Goal: Task Accomplishment & Management: Manage account settings

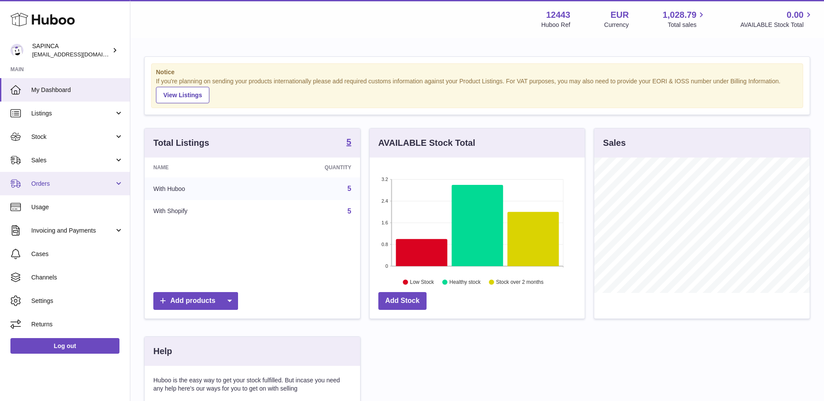
scroll to position [135, 215]
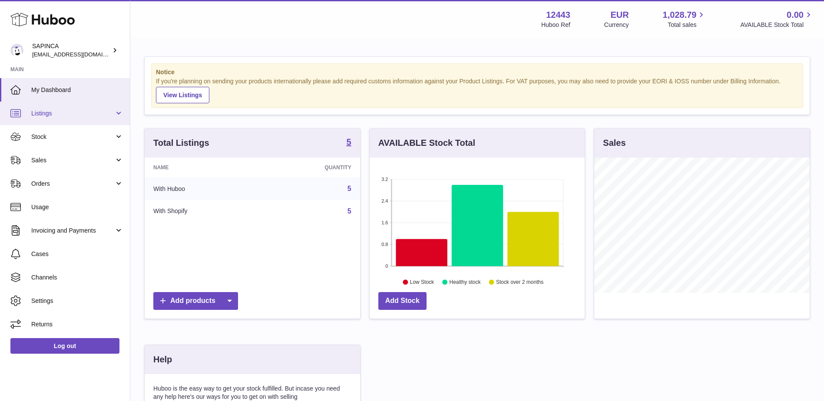
click at [102, 114] on span "Listings" at bounding box center [72, 113] width 83 height 8
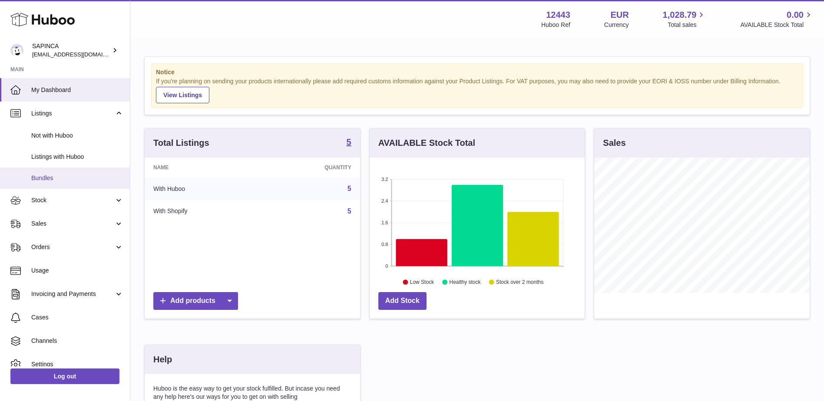
click at [77, 177] on span "Bundles" at bounding box center [77, 178] width 92 height 8
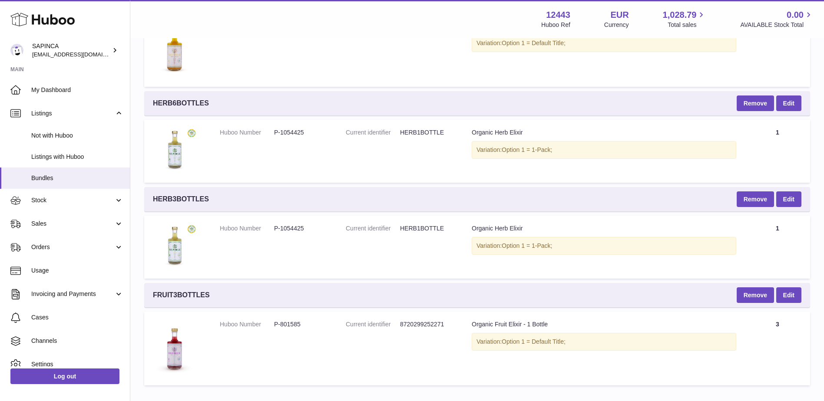
scroll to position [999, 0]
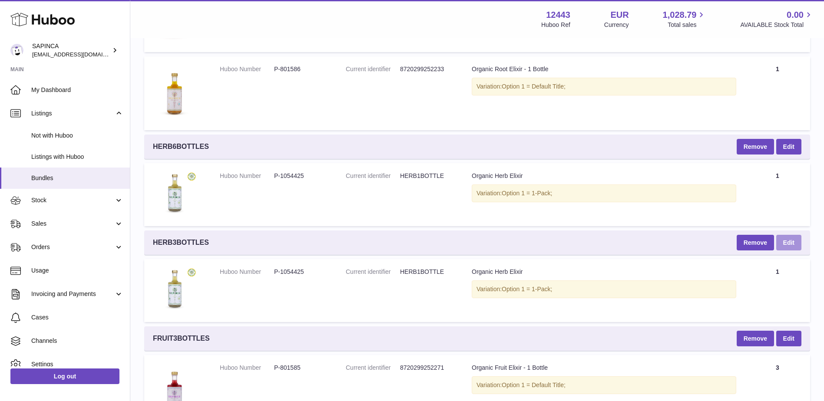
click at [794, 238] on link "Edit" at bounding box center [788, 243] width 25 height 16
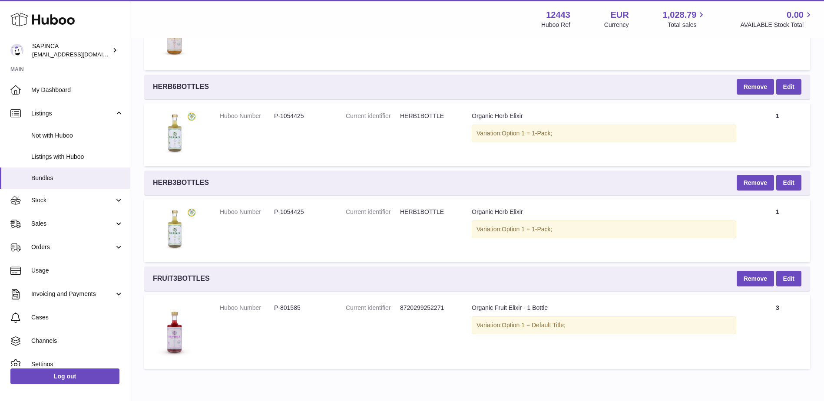
scroll to position [1069, 0]
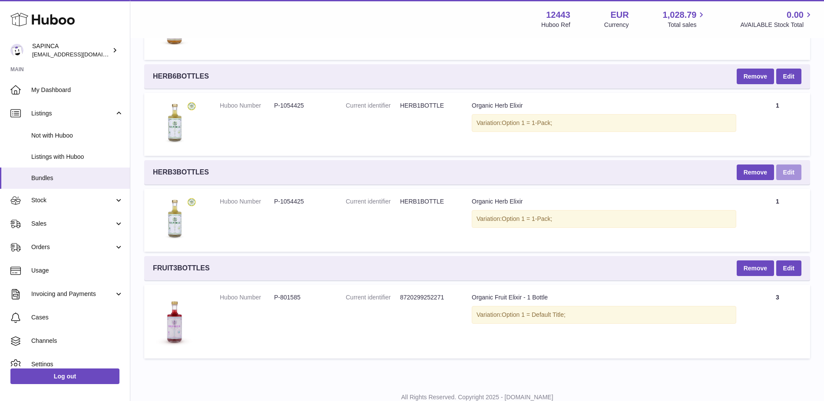
click at [789, 173] on link "Edit" at bounding box center [788, 173] width 25 height 16
drag, startPoint x: 221, startPoint y: 172, endPoint x: 148, endPoint y: 170, distance: 72.1
click at [148, 170] on div "HERB3BOTTLES Remove Edit" at bounding box center [477, 172] width 666 height 24
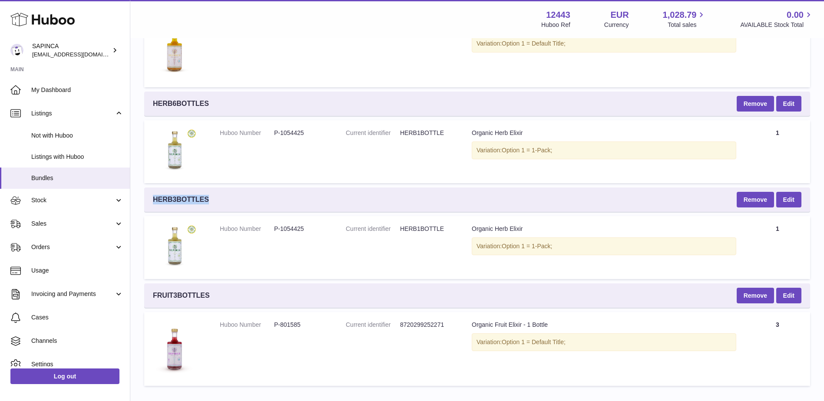
scroll to position [1056, 0]
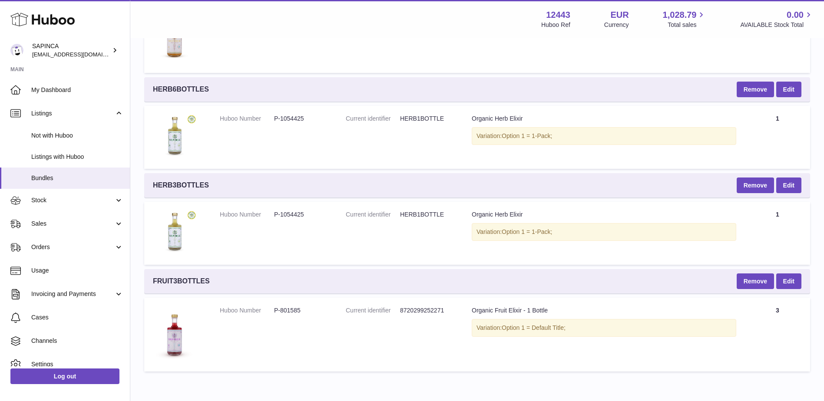
click at [244, 158] on td "Huboo Number P-1054425" at bounding box center [274, 137] width 126 height 63
drag, startPoint x: 177, startPoint y: 88, endPoint x: 172, endPoint y: 88, distance: 5.2
click at [172, 88] on span "HERB6BOTTLES" at bounding box center [181, 90] width 56 height 10
click at [171, 183] on span "HERB3BOTTLES" at bounding box center [181, 186] width 56 height 10
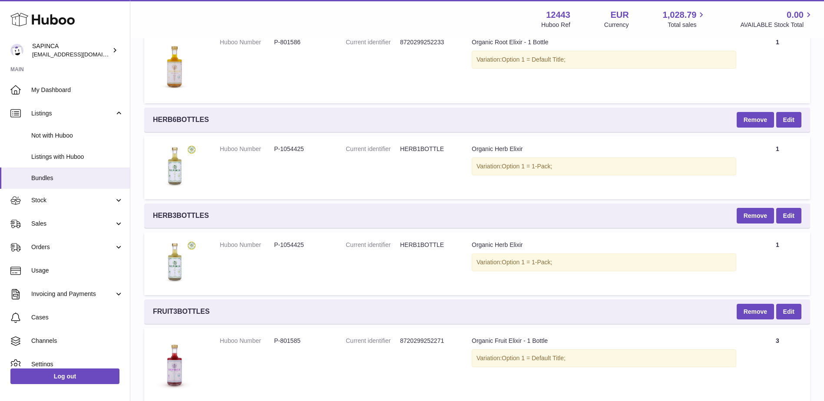
scroll to position [1027, 0]
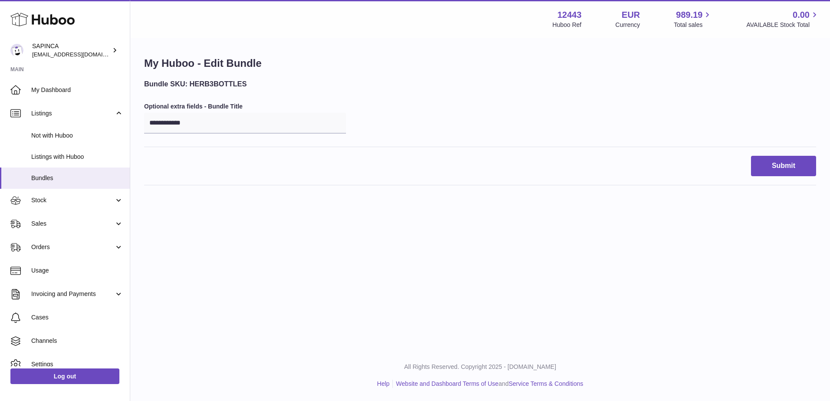
click at [756, 241] on div "**********" at bounding box center [480, 175] width 700 height 350
